Goal: Task Accomplishment & Management: Complete application form

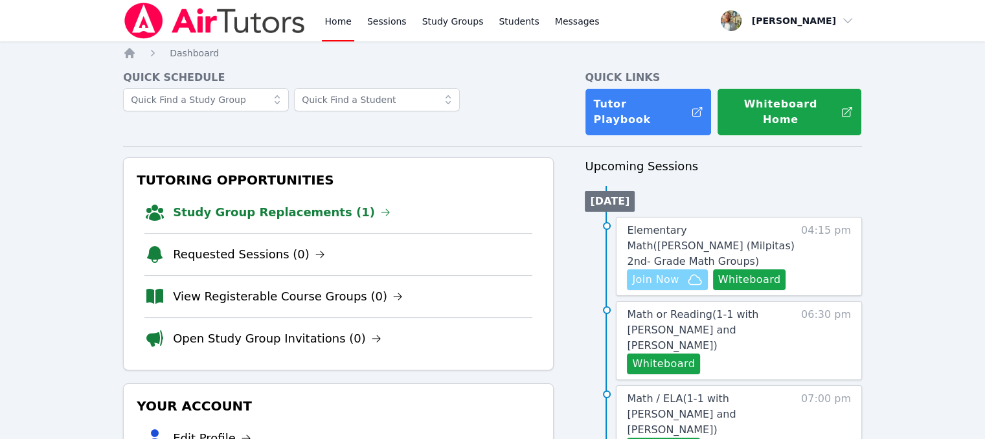
click at [663, 272] on span "Join Now" at bounding box center [655, 280] width 47 height 16
click at [746, 224] on span "Elementary Math ( [PERSON_NAME] (Milpitas) 2nd- Grade Math Groups )" at bounding box center [710, 245] width 167 height 43
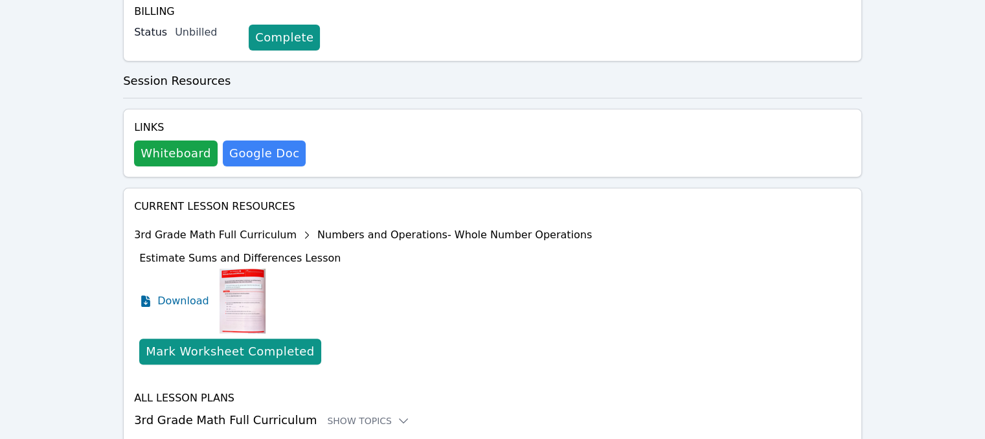
scroll to position [324, 0]
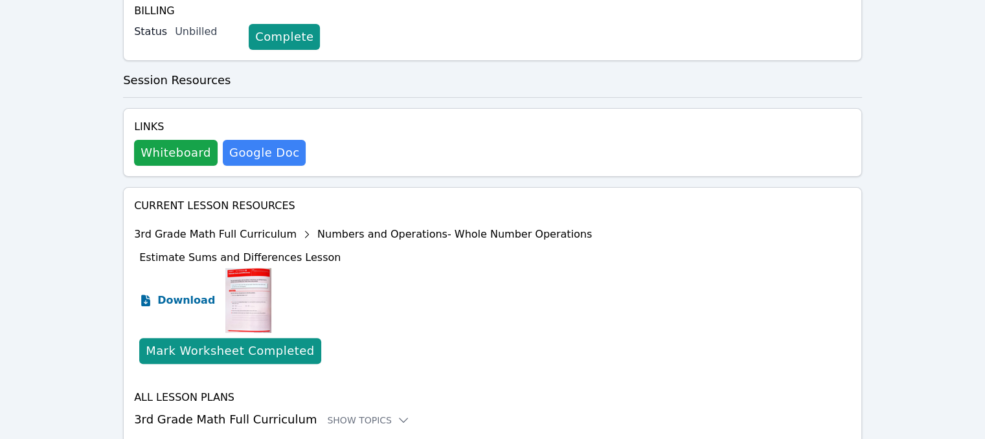
click at [157, 287] on link "Download" at bounding box center [177, 300] width 76 height 65
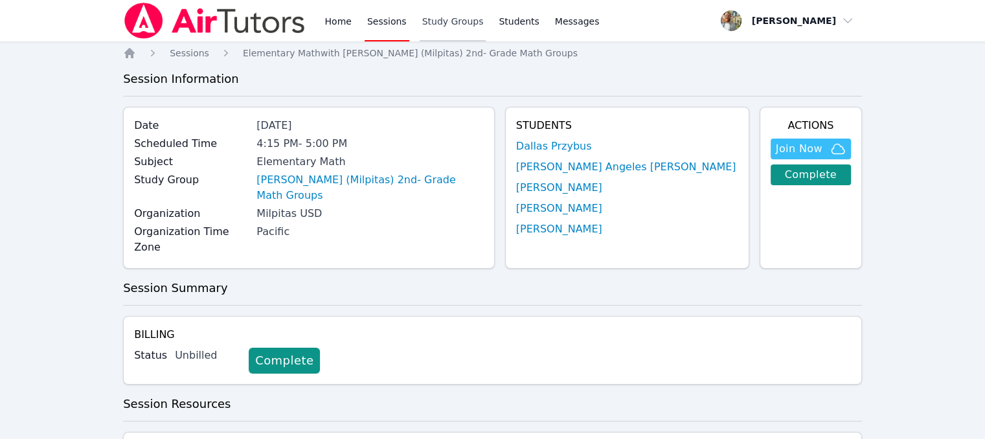
scroll to position [0, 0]
click at [372, 19] on link "Sessions" at bounding box center [386, 20] width 45 height 41
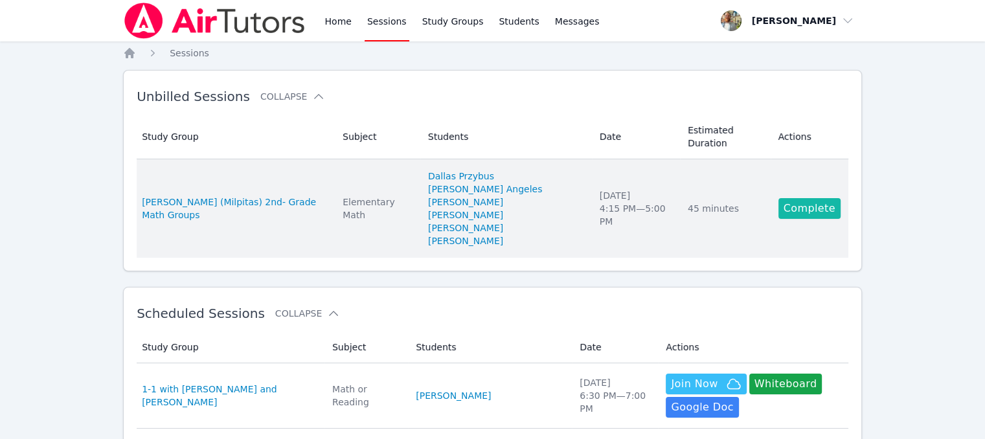
click at [792, 198] on link "Complete" at bounding box center [809, 208] width 62 height 21
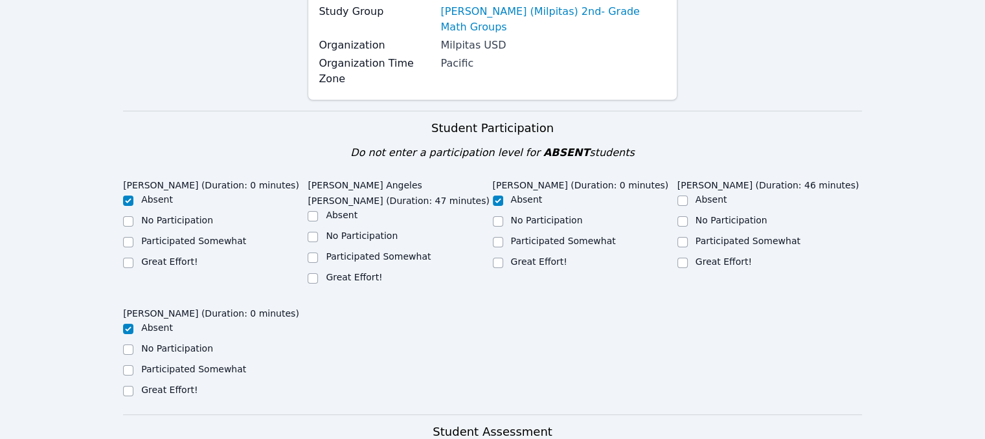
scroll to position [197, 0]
click at [315, 273] on input "Great Effort!" at bounding box center [313, 278] width 10 height 10
checkbox input "true"
click at [679, 258] on input "Great Effort!" at bounding box center [682, 263] width 10 height 10
checkbox input "true"
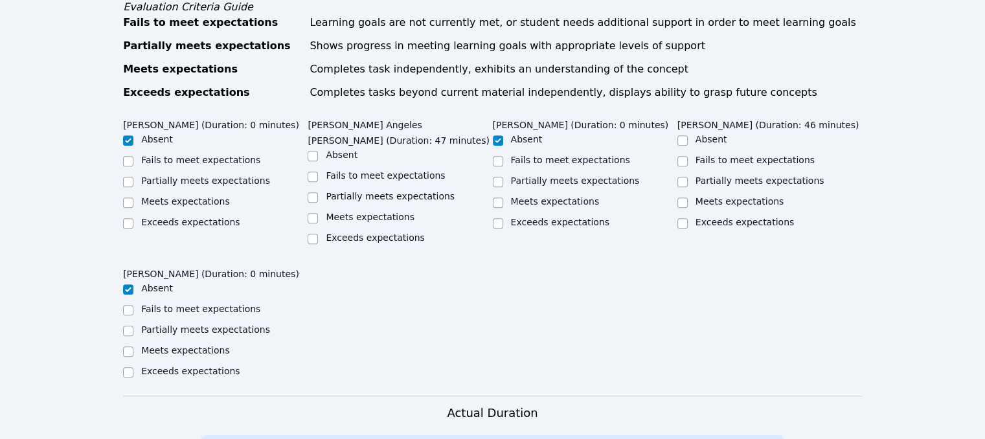
scroll to position [647, 0]
click at [308, 233] on input "Exceeds expectations" at bounding box center [313, 238] width 10 height 10
checkbox input "true"
click at [684, 215] on div at bounding box center [682, 223] width 10 height 16
click at [682, 218] on input "Exceeds expectations" at bounding box center [682, 223] width 10 height 10
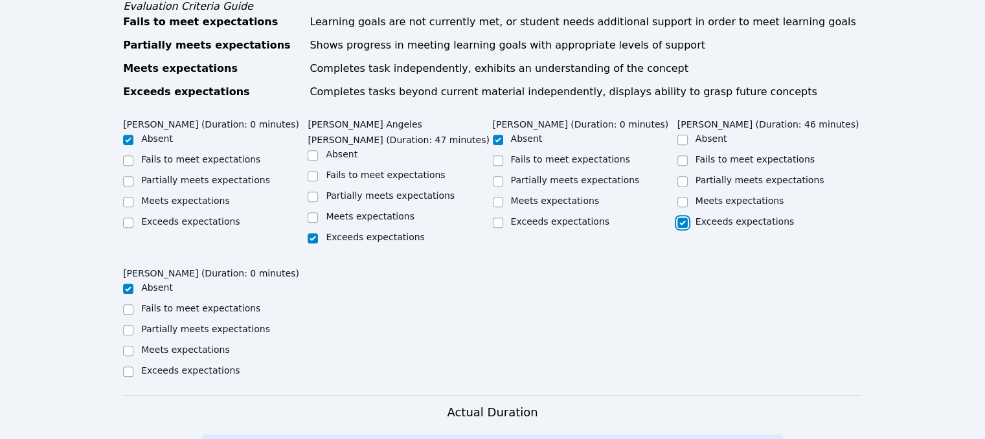
checkbox input "true"
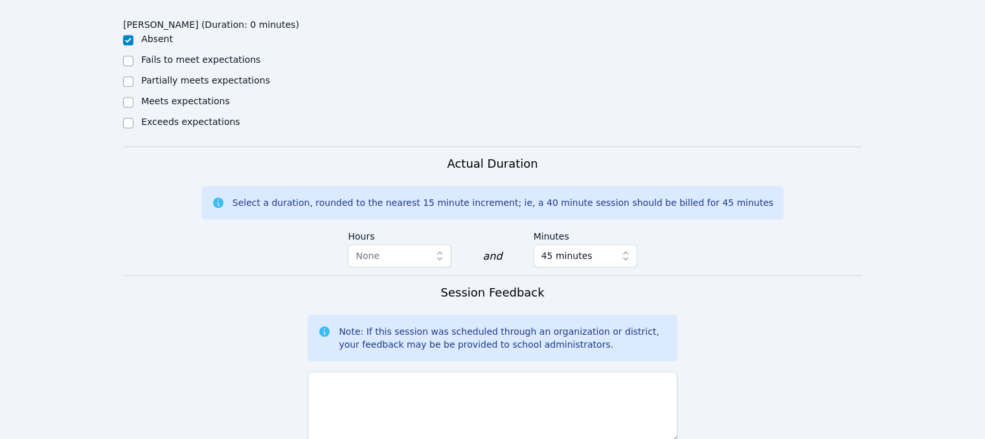
scroll to position [895, 0]
click at [450, 372] on textarea at bounding box center [492, 407] width 369 height 70
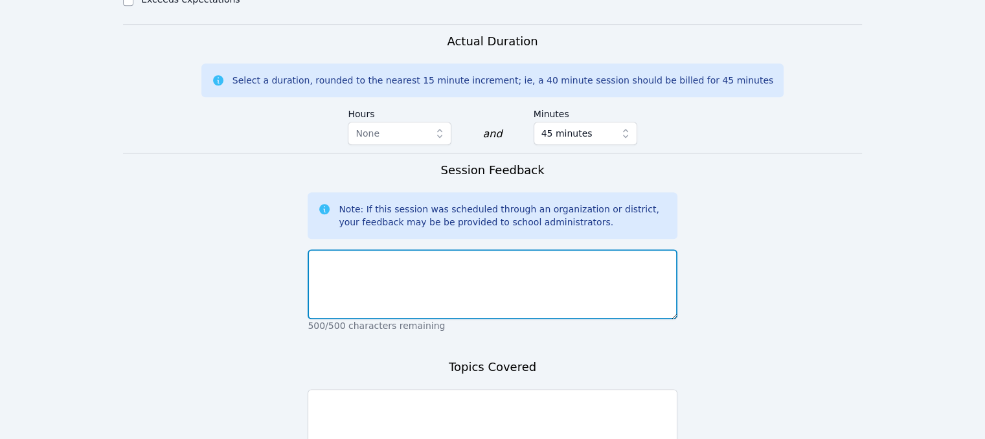
scroll to position [1019, 0]
type textarea "[DATE] session was good. The students were active and engaged."
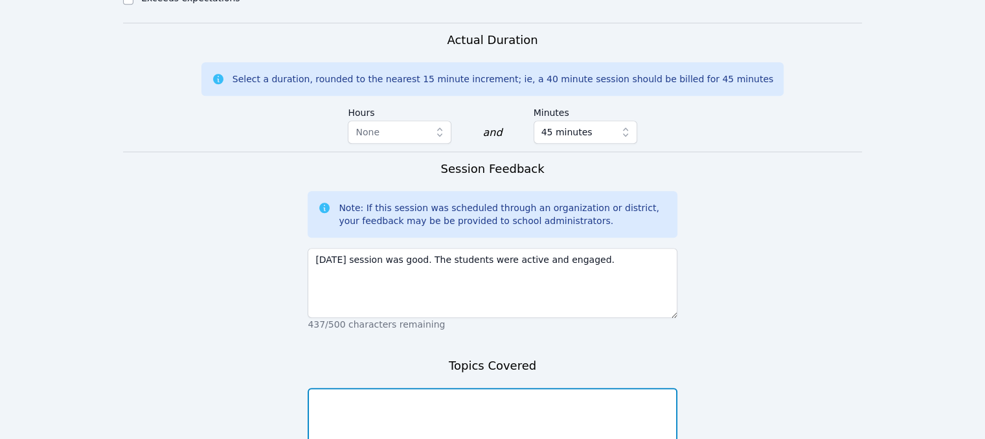
click at [581, 388] on textarea at bounding box center [492, 423] width 369 height 70
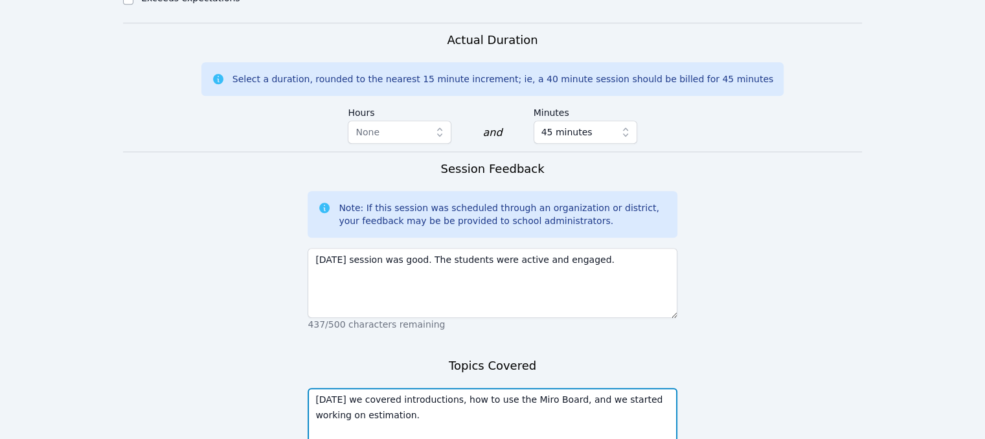
scroll to position [1126, 0]
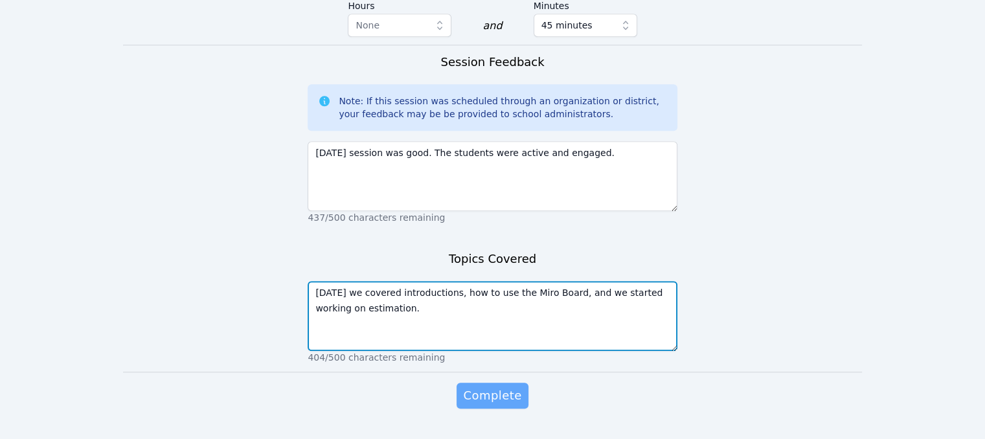
type textarea "[DATE] we covered introductions, how to use the Miro Board, and we started work…"
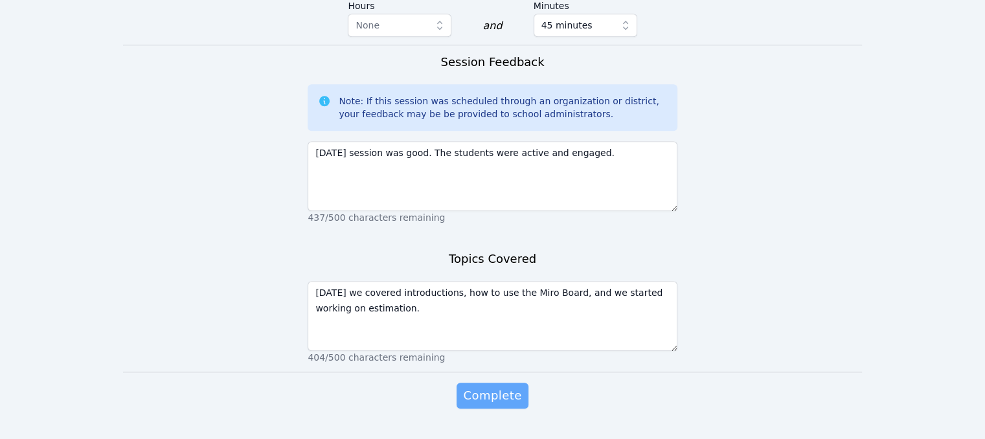
click at [510, 386] on span "Complete" at bounding box center [492, 395] width 58 height 18
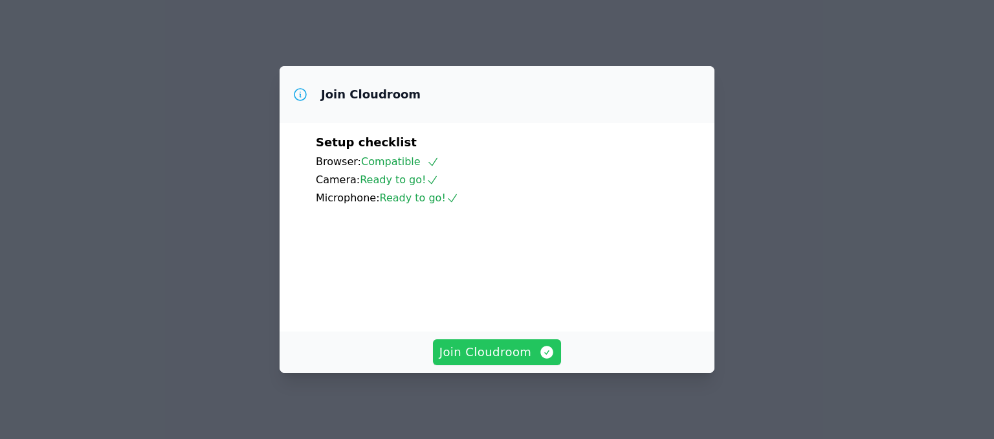
click at [505, 358] on span "Join Cloudroom" at bounding box center [498, 352] width 116 height 18
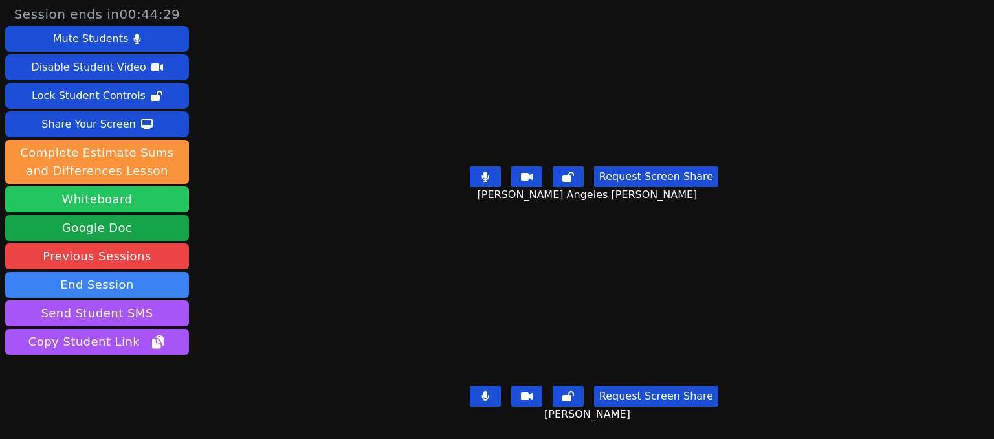
click at [156, 204] on button "Whiteboard" at bounding box center [97, 199] width 184 height 26
drag, startPoint x: 748, startPoint y: 7, endPoint x: 373, endPoint y: 75, distance: 381.6
click at [378, 75] on div "[PERSON_NAME] Angeles [PERSON_NAME]" at bounding box center [594, 83] width 432 height 155
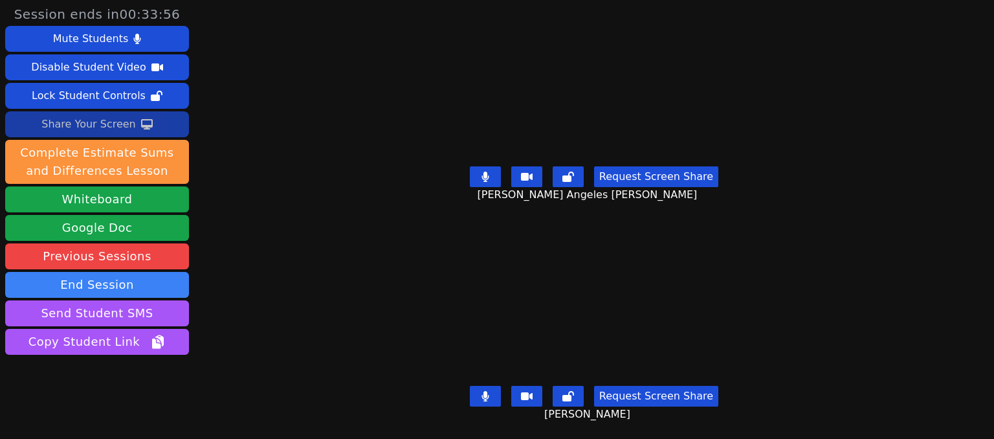
click at [120, 124] on div "Share Your Screen" at bounding box center [88, 124] width 95 height 21
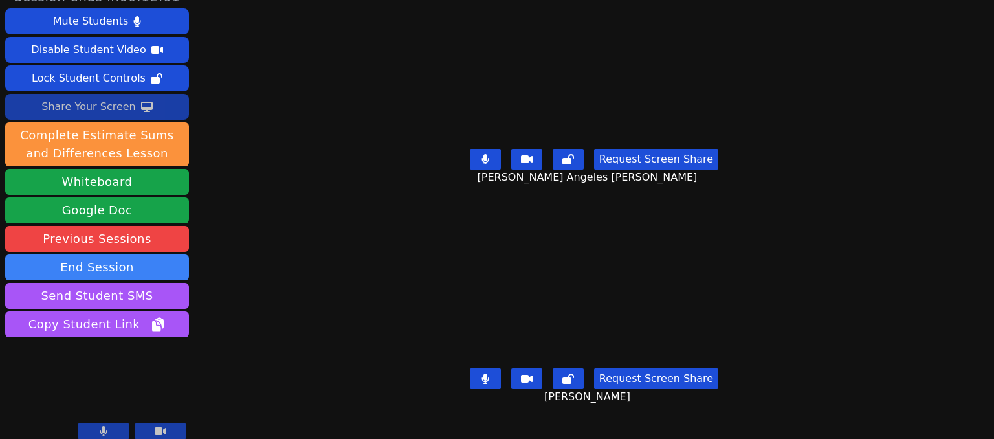
scroll to position [18, 0]
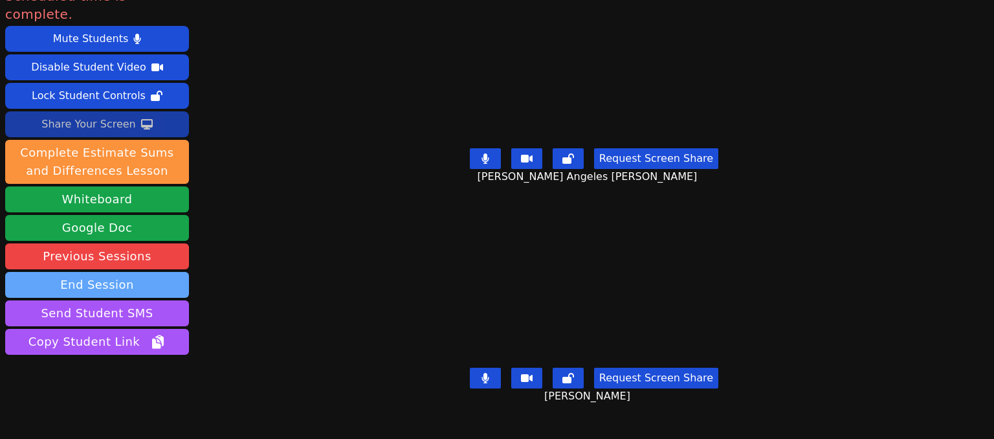
click at [145, 272] on button "End Session" at bounding box center [97, 285] width 184 height 26
